Goal: Transaction & Acquisition: Subscribe to service/newsletter

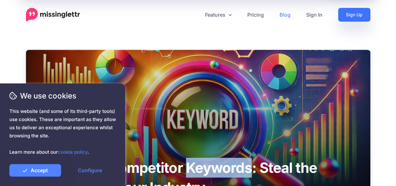
click at [359, 16] on link "Sign Up" at bounding box center [354, 15] width 32 height 14
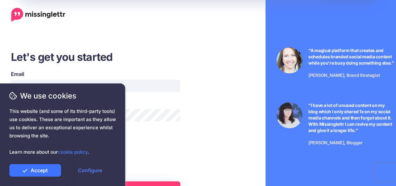
click at [40, 170] on link "Accept" at bounding box center [35, 170] width 52 height 13
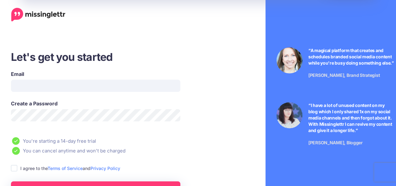
click at [85, 89] on div "We use cookies This website (and some of its third-party tools) use cookies. Th…" at bounding box center [62, 134] width 125 height 102
click at [40, 106] on div at bounding box center [62, 106] width 107 height 1
click at [64, 88] on div "We use cookies This website (and some of its third-party tools) use cookies. Th…" at bounding box center [62, 134] width 125 height 102
click at [62, 85] on div "We use cookies This website (and some of its third-party tools) use cookies. Th…" at bounding box center [62, 134] width 125 height 102
click at [24, 83] on input "Email" at bounding box center [95, 86] width 169 height 12
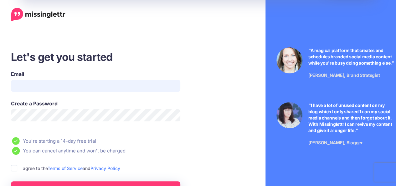
type input "**********"
click at [44, 131] on span "This website (and some of its third-party tools) use cookies. These are importa…" at bounding box center [62, 131] width 107 height 49
click at [62, 117] on span "This website (and some of its third-party tools) use cookies. These are importa…" at bounding box center [62, 131] width 107 height 49
click at [57, 117] on span "This website (and some of its third-party tools) use cookies. These are importa…" at bounding box center [62, 131] width 107 height 49
click at [19, 116] on span "This website (and some of its third-party tools) use cookies. These are importa…" at bounding box center [62, 131] width 107 height 49
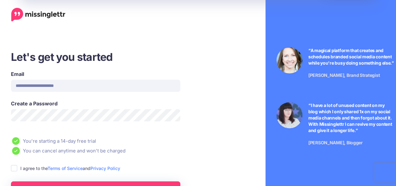
click at [23, 111] on span "This website (and some of its third-party tools) use cookies. These are importa…" at bounding box center [62, 131] width 107 height 49
click at [19, 113] on span "This website (and some of its third-party tools) use cookies. These are importa…" at bounding box center [62, 131] width 107 height 49
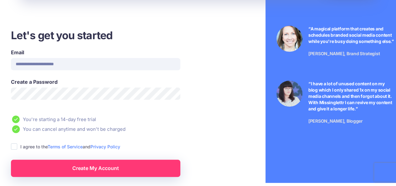
scroll to position [31, 0]
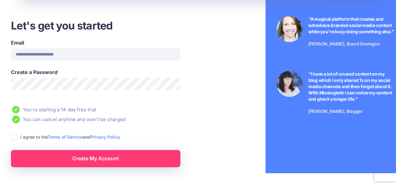
click at [66, 87] on div "We use cookies This website (and some of its third-party tools) use cookies. Th…" at bounding box center [62, 134] width 125 height 102
